Goal: Task Accomplishment & Management: Manage account settings

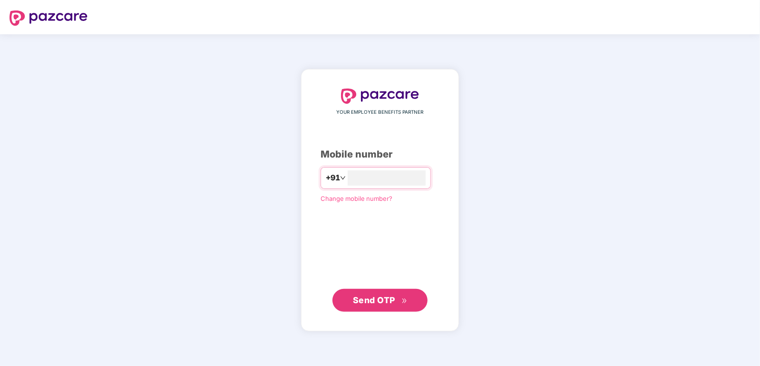
type input "**********"
click at [380, 305] on span "Send OTP" at bounding box center [380, 300] width 55 height 13
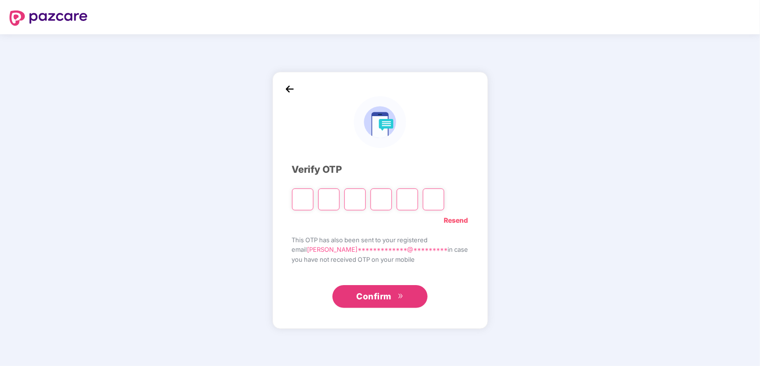
type input "*"
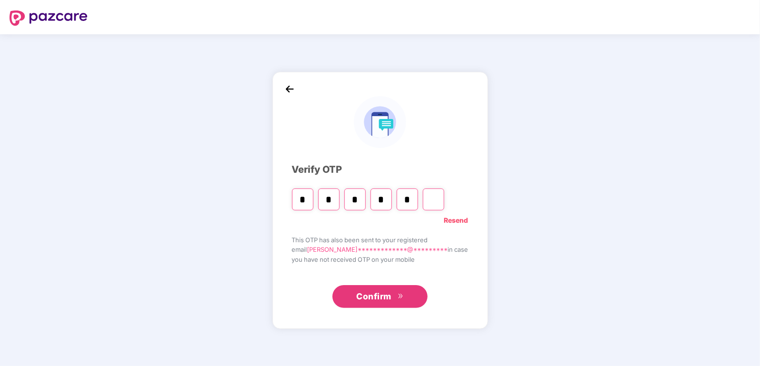
type input "*"
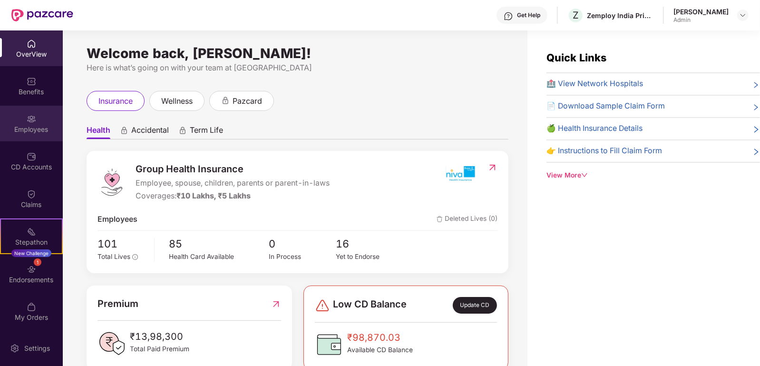
click at [32, 127] on div "Employees" at bounding box center [31, 130] width 63 height 10
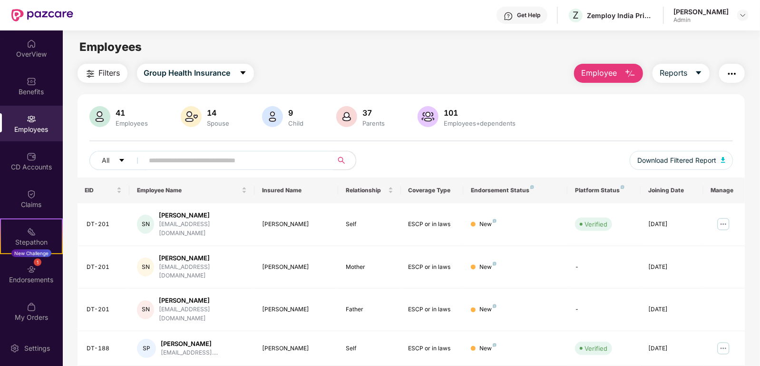
click at [248, 164] on input "text" at bounding box center [234, 160] width 171 height 14
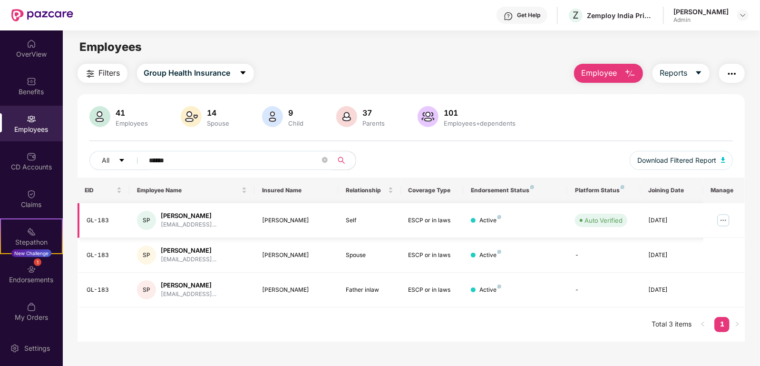
type input "******"
click at [723, 221] on img at bounding box center [723, 220] width 15 height 15
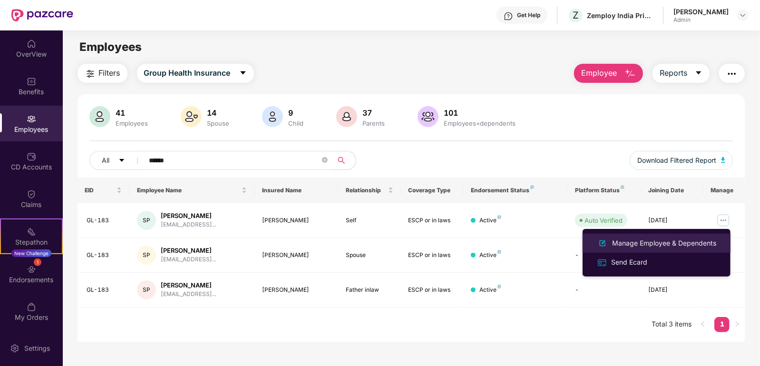
click at [643, 244] on div "Manage Employee & Dependents" at bounding box center [664, 243] width 108 height 10
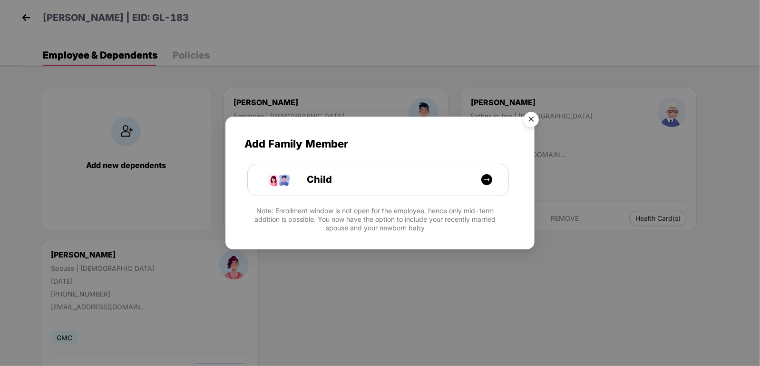
click at [537, 121] on img "Close" at bounding box center [531, 121] width 27 height 27
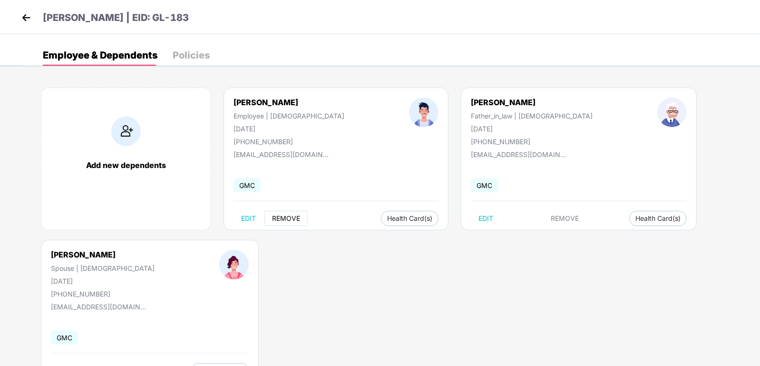
click at [291, 218] on span "REMOVE" at bounding box center [286, 219] width 28 height 8
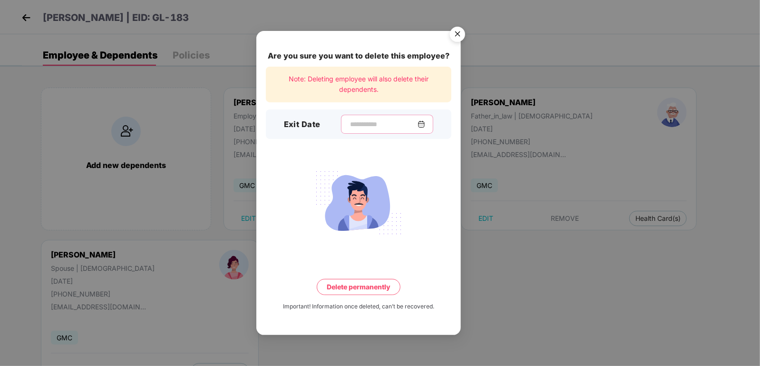
click at [366, 125] on input at bounding box center [383, 124] width 69 height 10
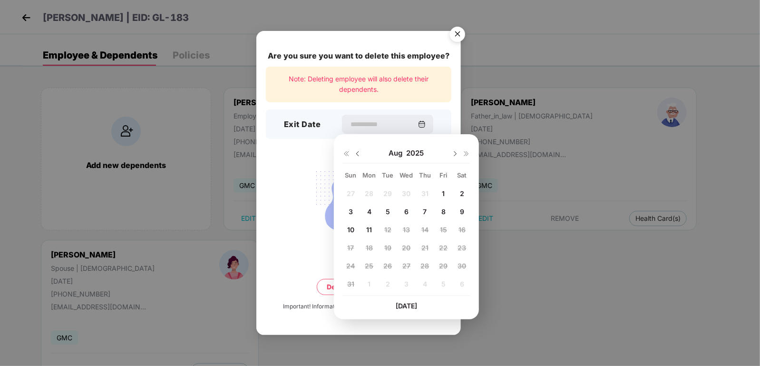
click at [442, 213] on span "8" at bounding box center [444, 211] width 4 height 8
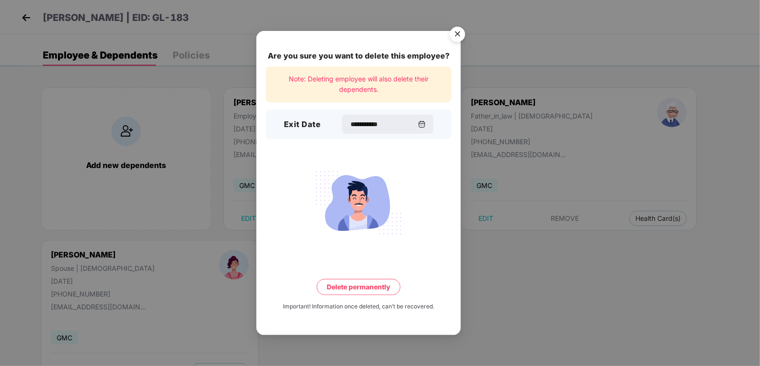
type input "**********"
click at [361, 286] on button "Delete permanently" at bounding box center [359, 287] width 84 height 16
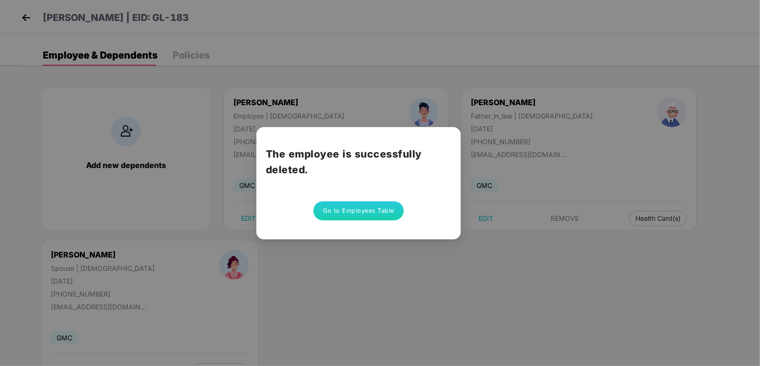
click at [373, 211] on button "Go to Employees Table" at bounding box center [359, 210] width 90 height 19
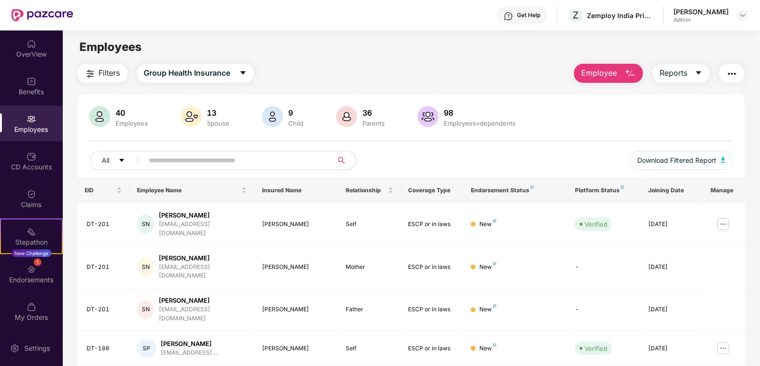
click at [276, 168] on span at bounding box center [235, 160] width 195 height 19
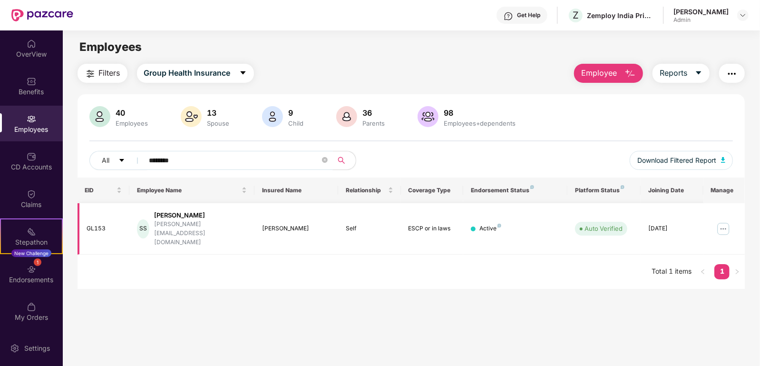
type input "********"
click at [727, 222] on img at bounding box center [723, 228] width 15 height 15
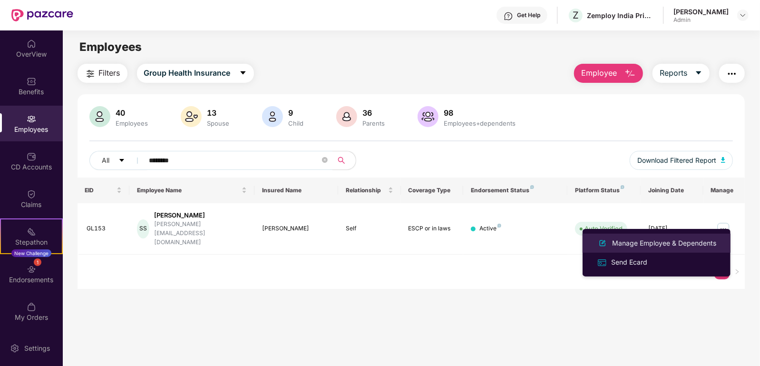
click at [683, 242] on div "Manage Employee & Dependents" at bounding box center [664, 243] width 108 height 10
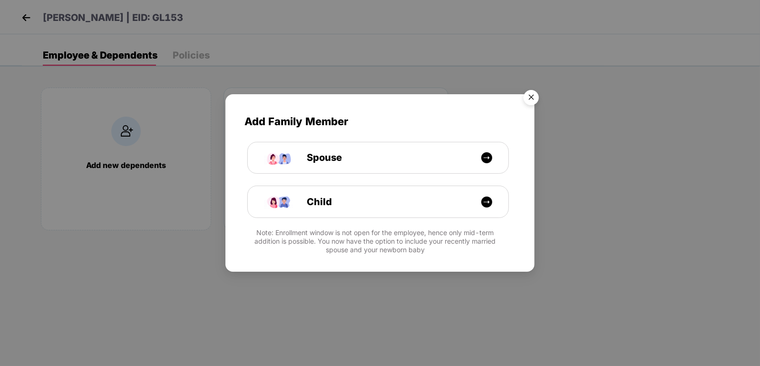
click at [534, 101] on img "Close" at bounding box center [531, 99] width 27 height 27
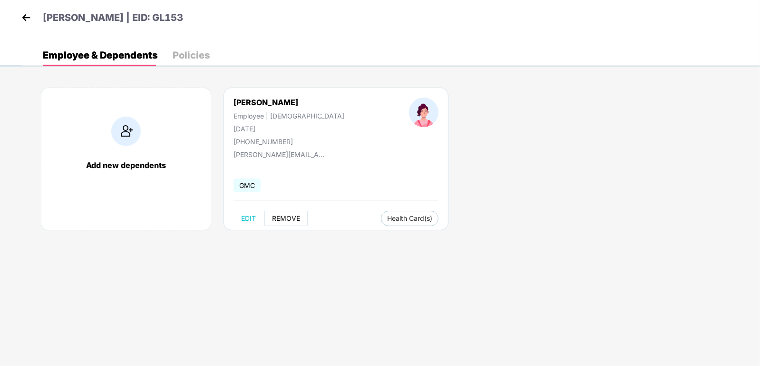
click at [293, 220] on span "REMOVE" at bounding box center [286, 219] width 28 height 8
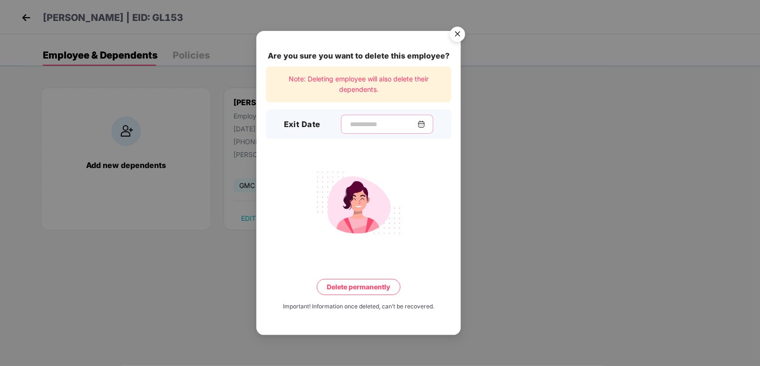
click at [414, 125] on input at bounding box center [383, 124] width 69 height 10
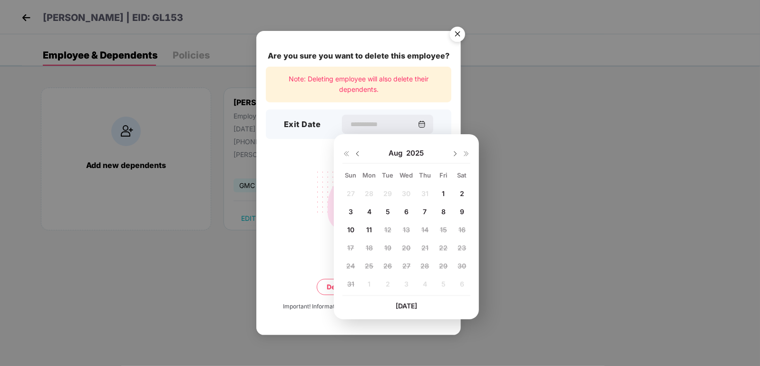
click at [440, 209] on div "8" at bounding box center [444, 212] width 14 height 14
type input "**********"
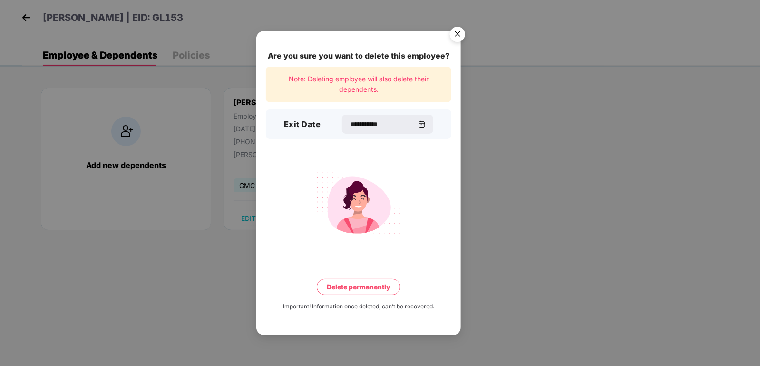
click at [370, 291] on button "Delete permanently" at bounding box center [359, 287] width 84 height 16
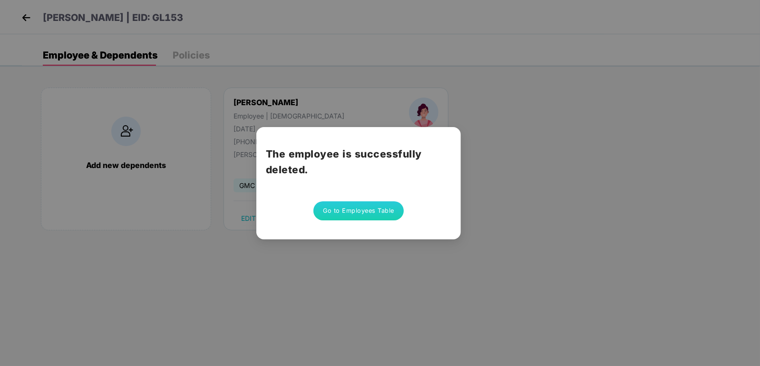
click at [370, 206] on button "Go to Employees Table" at bounding box center [359, 210] width 90 height 19
